Goal: Navigation & Orientation: Understand site structure

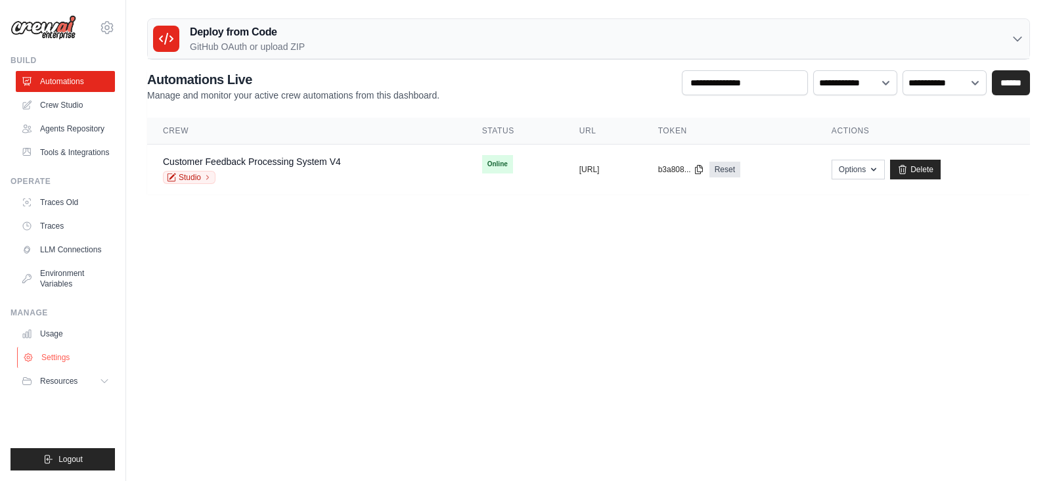
click at [56, 357] on link "Settings" at bounding box center [66, 357] width 99 height 21
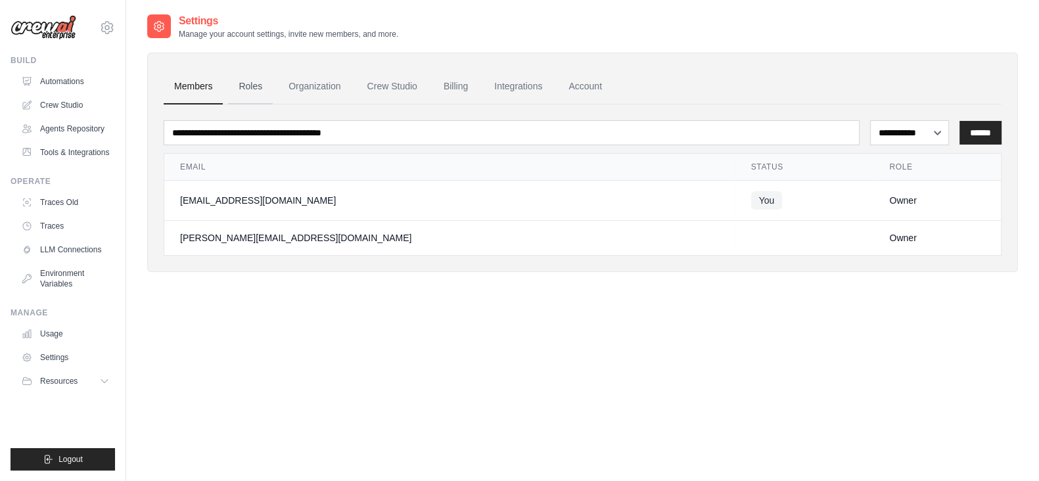
click at [246, 77] on link "Roles" at bounding box center [250, 86] width 45 height 35
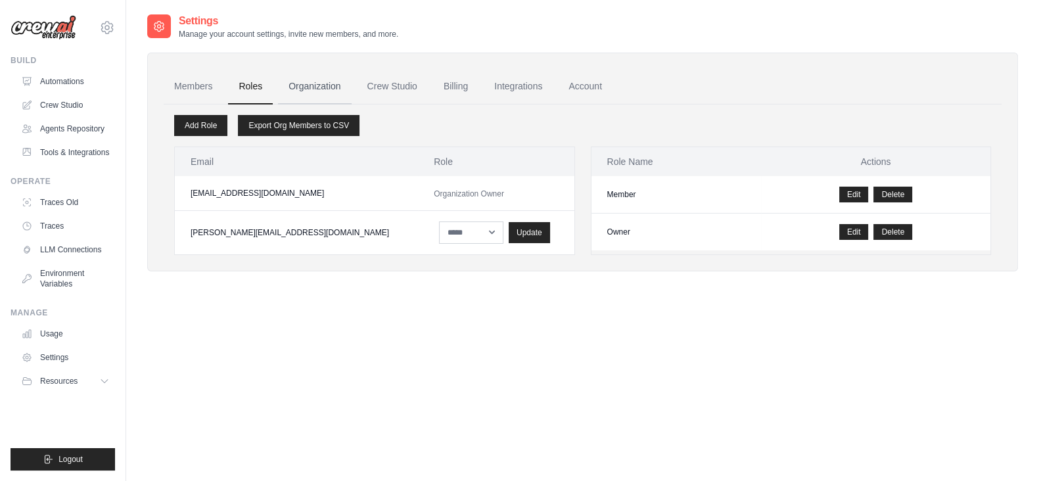
click at [313, 81] on link "Organization" at bounding box center [314, 86] width 73 height 35
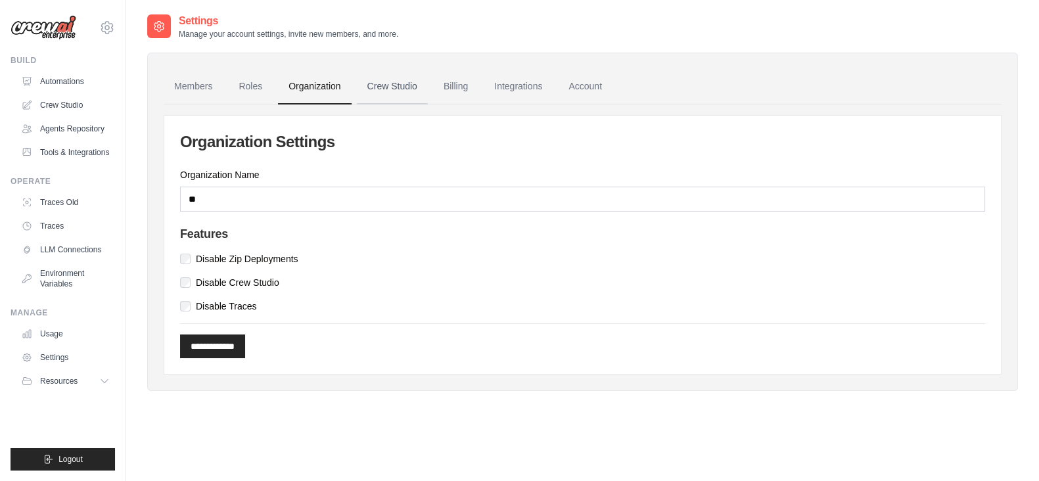
click at [392, 79] on link "Crew Studio" at bounding box center [392, 86] width 71 height 35
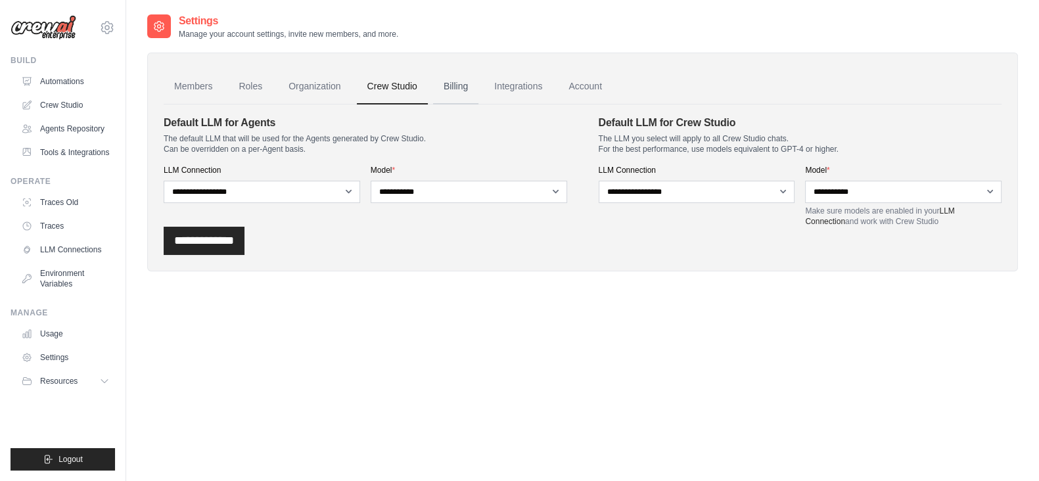
click at [451, 87] on link "Billing" at bounding box center [455, 86] width 45 height 35
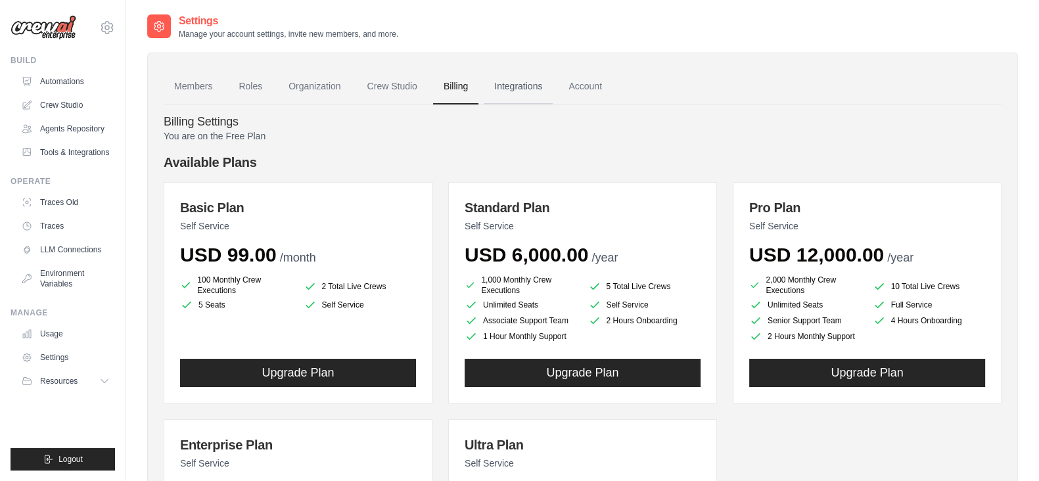
click at [526, 83] on link "Integrations" at bounding box center [517, 86] width 69 height 35
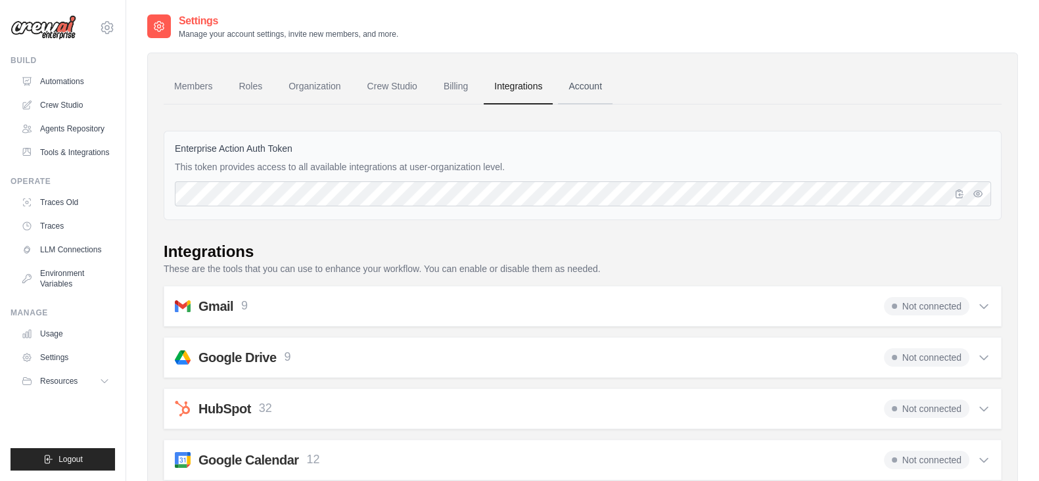
click at [572, 86] on link "Account" at bounding box center [585, 86] width 55 height 35
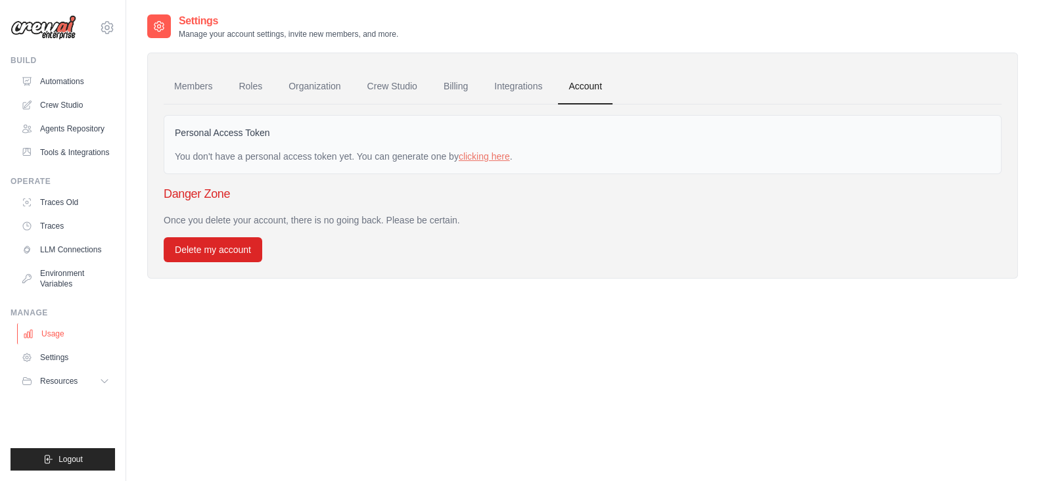
click at [49, 340] on link "Usage" at bounding box center [66, 333] width 99 height 21
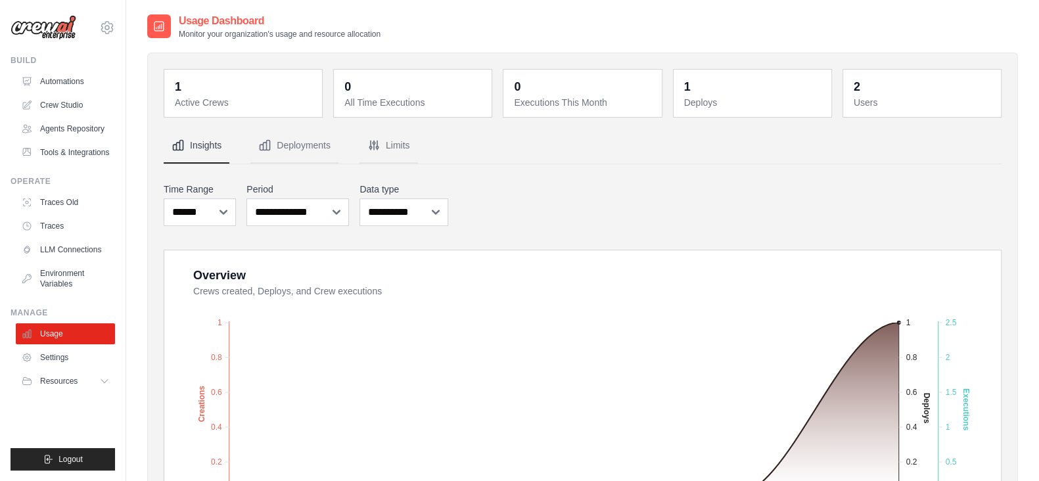
click at [894, 87] on dd "2" at bounding box center [922, 87] width 139 height 18
click at [869, 101] on dt "Users" at bounding box center [922, 102] width 139 height 13
click at [207, 110] on div "1 Active Crews" at bounding box center [243, 93] width 158 height 47
click at [53, 218] on link "Traces" at bounding box center [66, 225] width 99 height 21
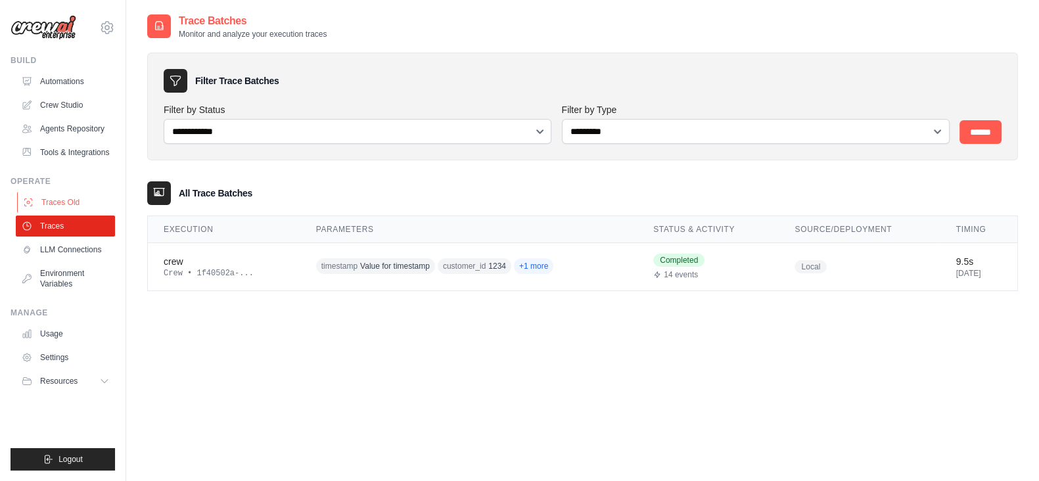
click at [51, 200] on link "Traces Old" at bounding box center [66, 202] width 99 height 21
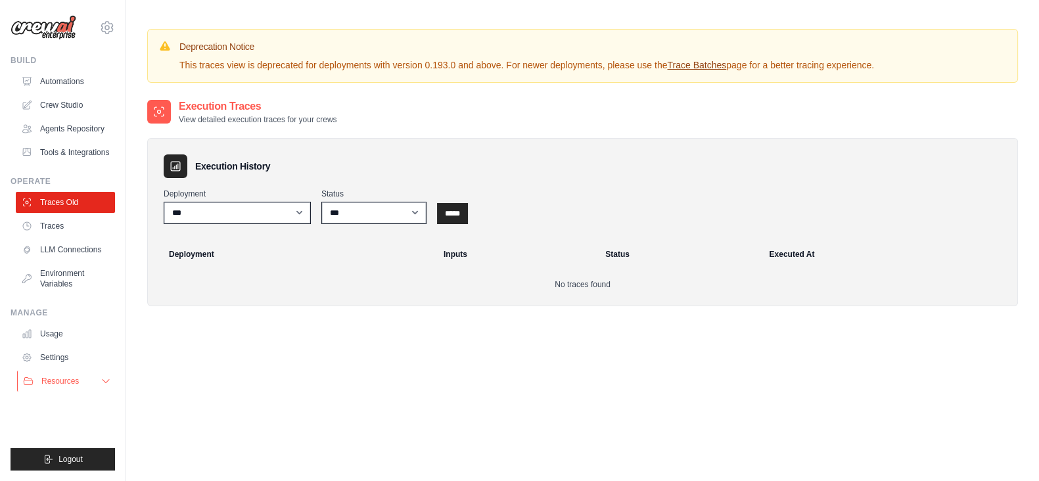
click at [49, 381] on span "Resources" at bounding box center [59, 381] width 37 height 11
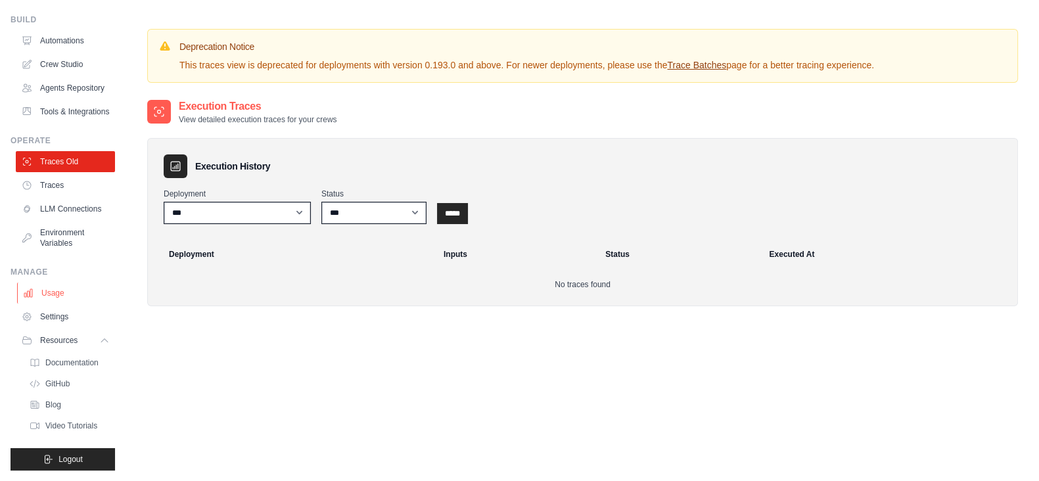
scroll to position [72, 0]
click at [57, 368] on link "Documentation" at bounding box center [70, 362] width 91 height 18
